Goal: Information Seeking & Learning: Learn about a topic

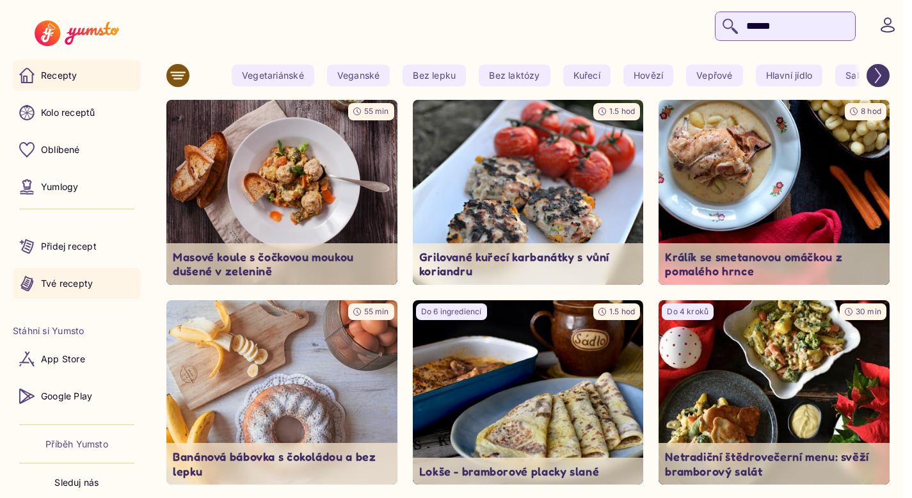
click at [79, 284] on p "Tvé recepty" at bounding box center [67, 283] width 52 height 13
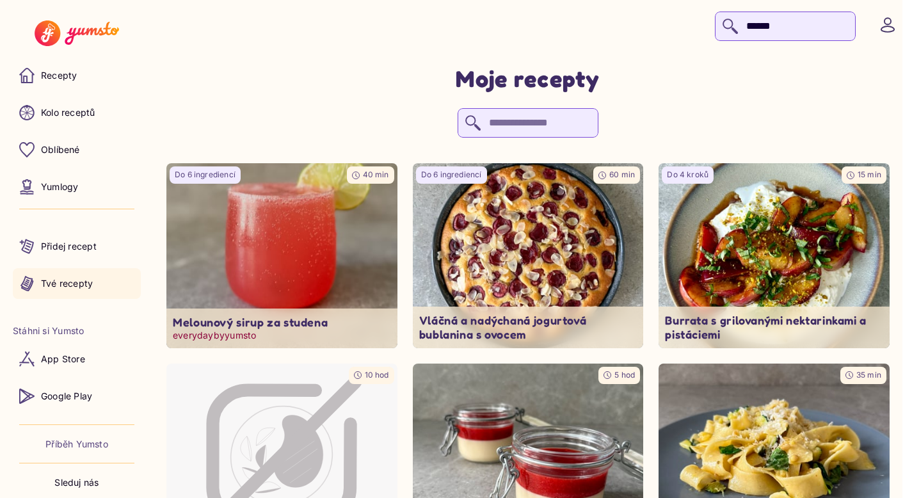
click at [319, 255] on img at bounding box center [282, 256] width 243 height 194
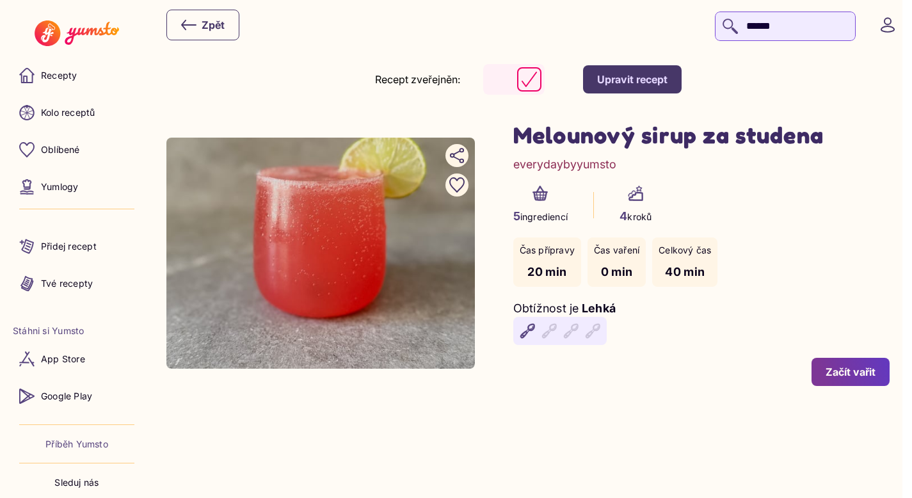
click at [792, 190] on div "5 ingrediencí 4 kroků" at bounding box center [701, 205] width 377 height 39
drag, startPoint x: 521, startPoint y: 137, endPoint x: 854, endPoint y: 130, distance: 333.5
click at [854, 130] on h1 "Melounový sirup za studena" at bounding box center [701, 134] width 377 height 29
copy h1 "Melounový sirup za studena"
